Goal: Download file/media

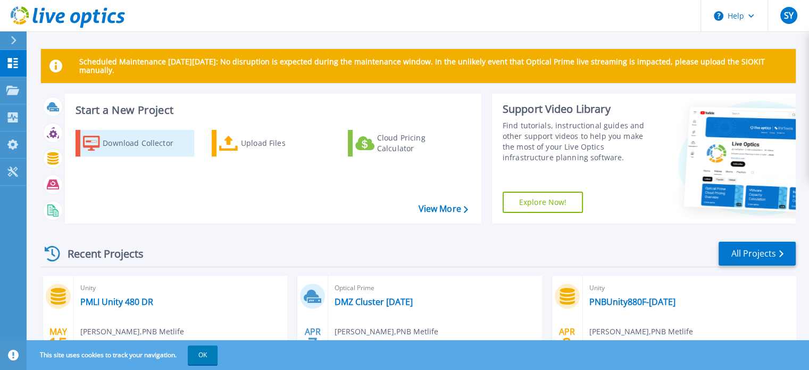
click at [148, 143] on div "Download Collector" at bounding box center [145, 143] width 85 height 21
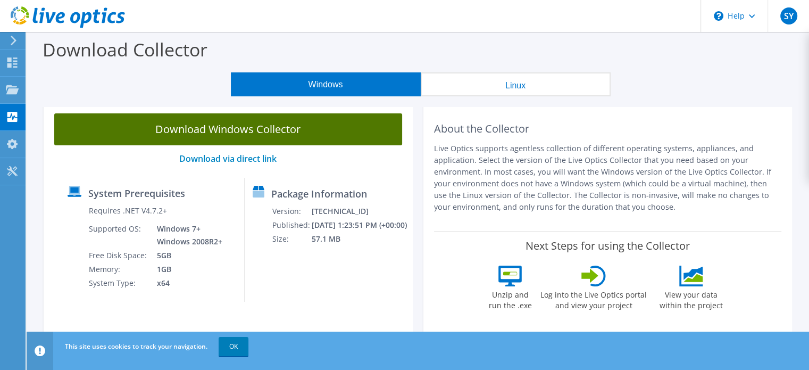
click at [233, 134] on link "Download Windows Collector" at bounding box center [228, 129] width 348 height 32
